Goal: Task Accomplishment & Management: Complete application form

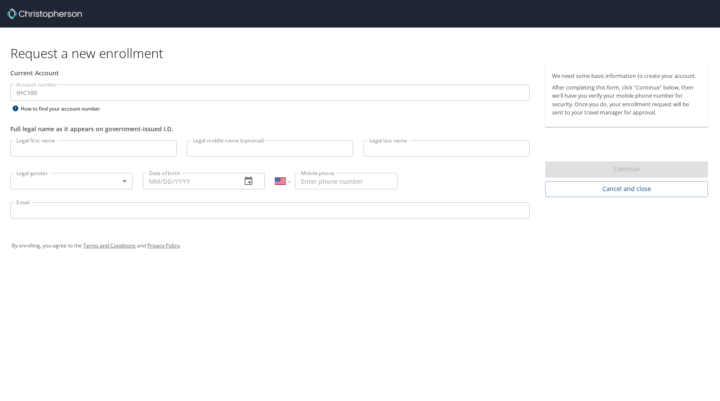
select select "US"
click at [112, 152] on input "Legal first name" at bounding box center [93, 148] width 166 height 16
type input "[PERSON_NAME]"
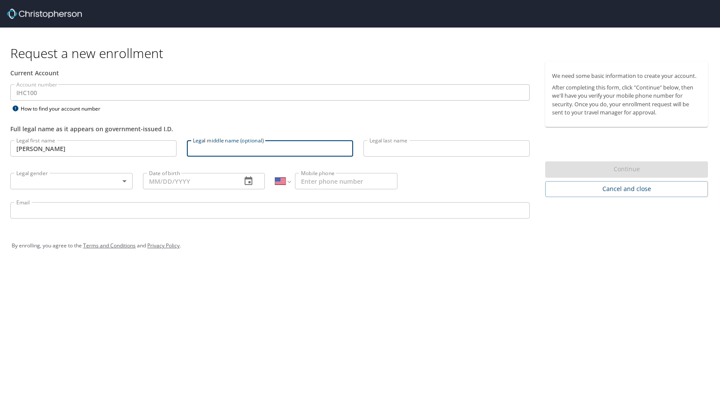
type input "C"
type input "[PERSON_NAME]"
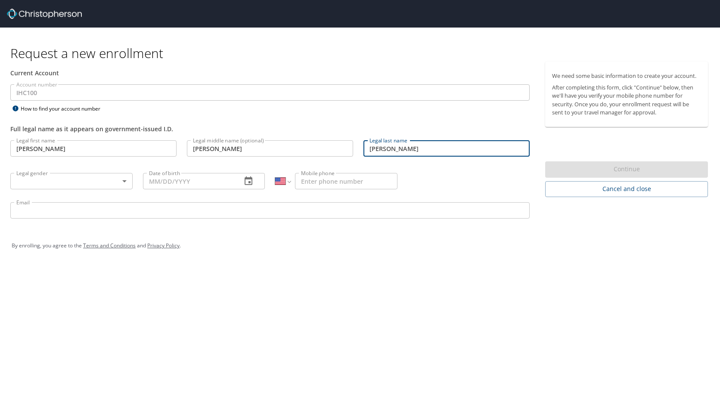
type input "[PERSON_NAME]"
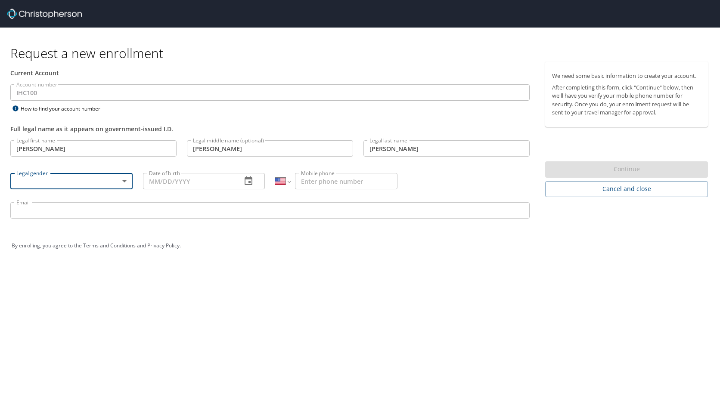
click at [117, 179] on body "Request a new enrollment Current Account Account number IHC100 Account number H…" at bounding box center [360, 200] width 720 height 401
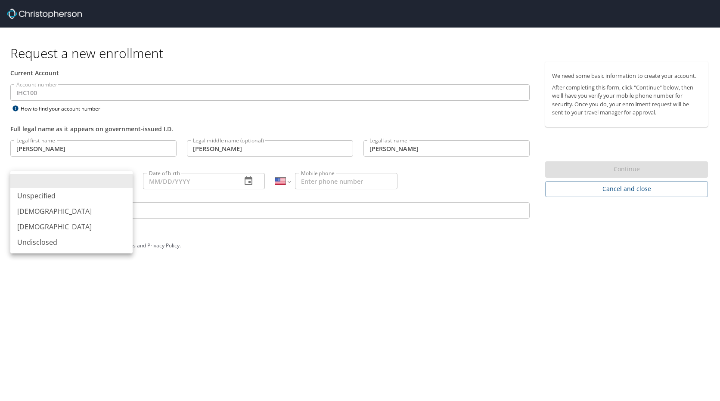
click at [85, 207] on li "[DEMOGRAPHIC_DATA]" at bounding box center [71, 211] width 122 height 15
type input "[DEMOGRAPHIC_DATA]"
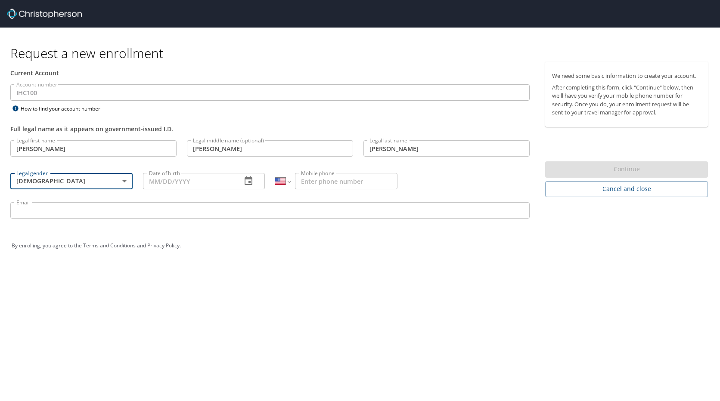
click at [192, 188] on input "Date of birth" at bounding box center [189, 181] width 92 height 16
type input "[DATE]"
click at [339, 191] on p at bounding box center [336, 190] width 122 height 3
click at [341, 178] on input "Mobile phone" at bounding box center [346, 181] width 102 height 16
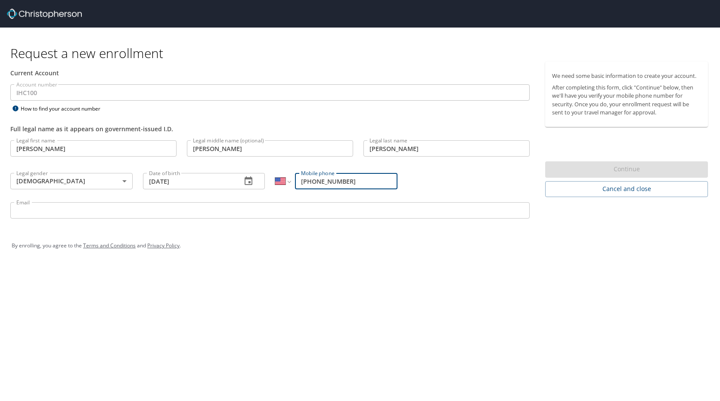
type input "[PHONE_NUMBER]"
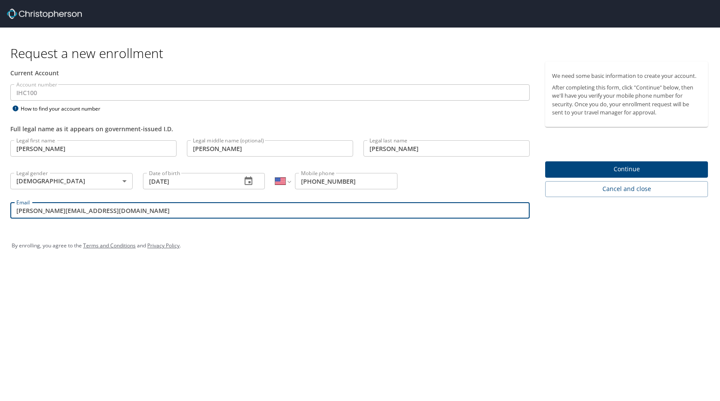
type input "[PERSON_NAME][EMAIL_ADDRESS][DOMAIN_NAME]"
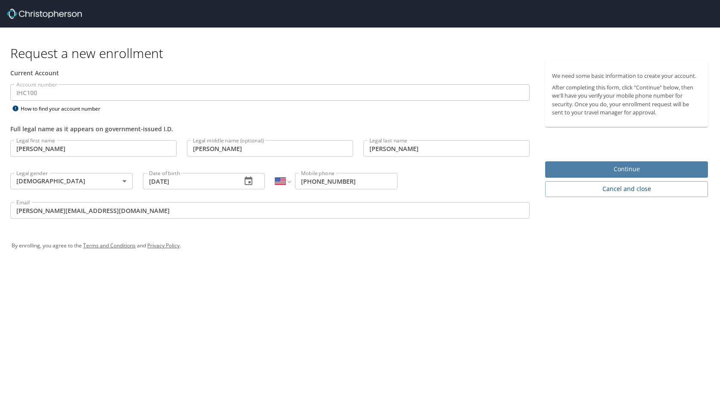
click at [583, 164] on span "Continue" at bounding box center [626, 169] width 149 height 11
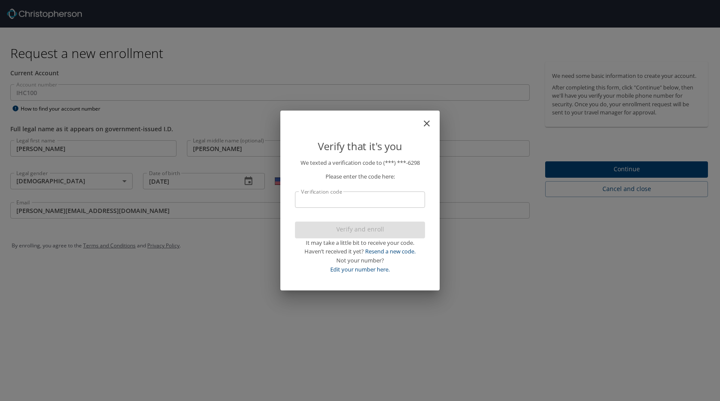
click at [375, 189] on p "We texted a verification code to (***) ***- 6298 Please enter the code here: Ve…" at bounding box center [360, 216] width 130 height 116
click at [358, 208] on input "Verification code" at bounding box center [360, 200] width 130 height 16
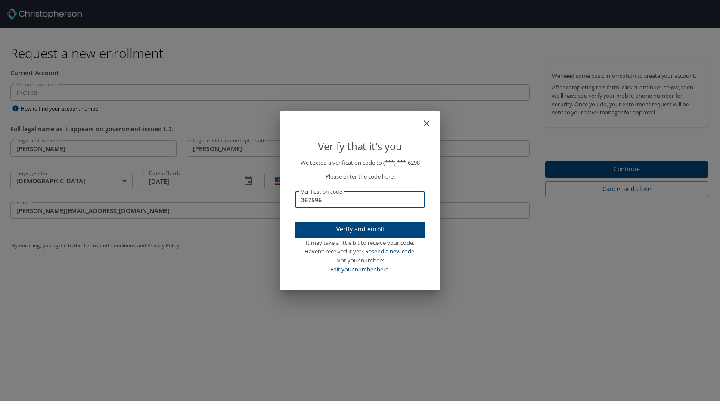
type input "367596"
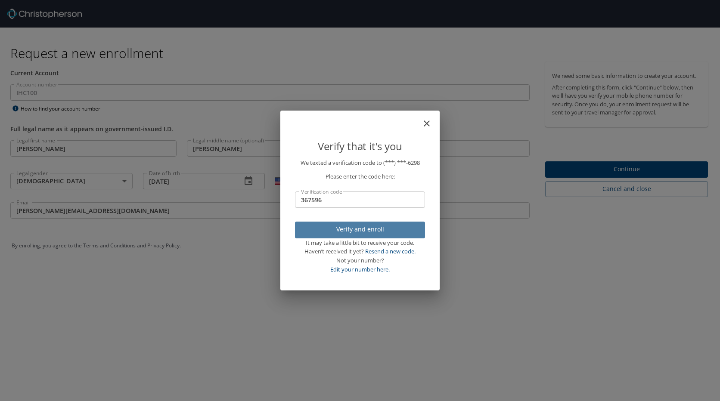
click at [355, 223] on button "Verify and enroll" at bounding box center [360, 230] width 130 height 17
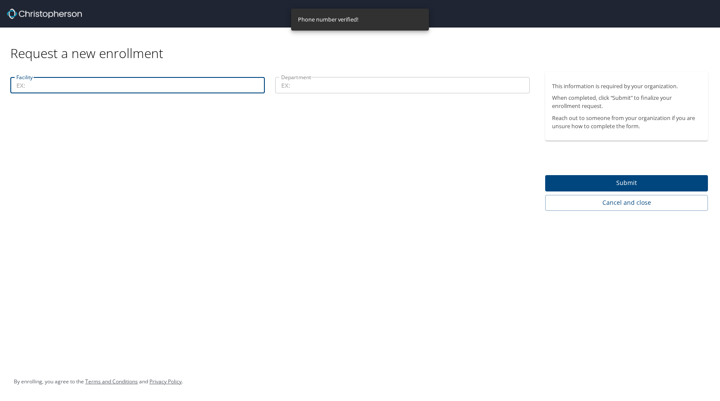
click at [118, 84] on input "Facility" at bounding box center [137, 85] width 254 height 16
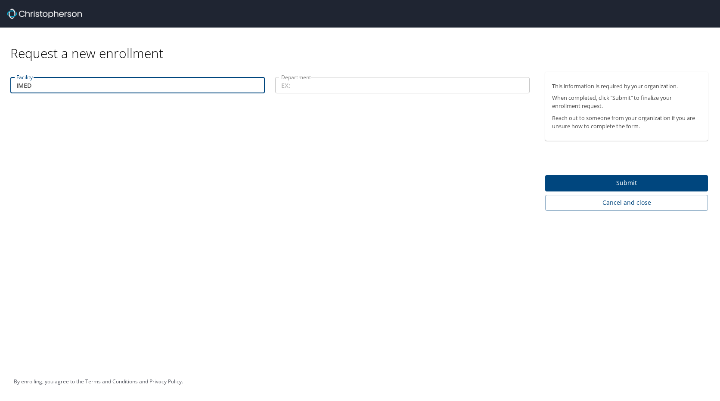
type input "IMED"
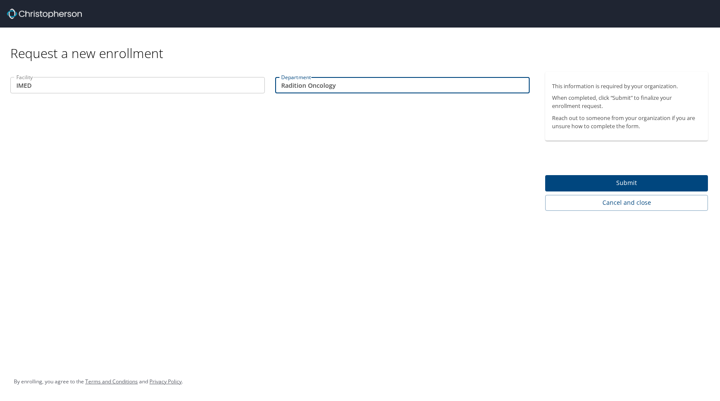
click at [294, 85] on input "Radition Oncology" at bounding box center [402, 85] width 254 height 16
type input "[MEDICAL_DATA]"
click at [560, 180] on span "Submit" at bounding box center [626, 183] width 149 height 11
